Goal: Find specific page/section: Find specific page/section

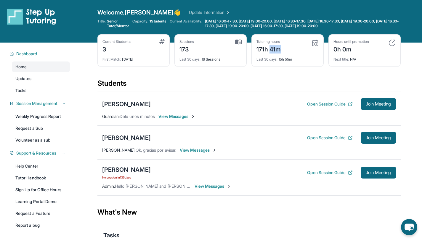
drag, startPoint x: 270, startPoint y: 49, endPoint x: 280, endPoint y: 50, distance: 10.7
click at [280, 50] on div "171h 41m" at bounding box center [268, 48] width 25 height 9
click at [271, 84] on div "Students" at bounding box center [248, 85] width 303 height 13
